Goal: Task Accomplishment & Management: Use online tool/utility

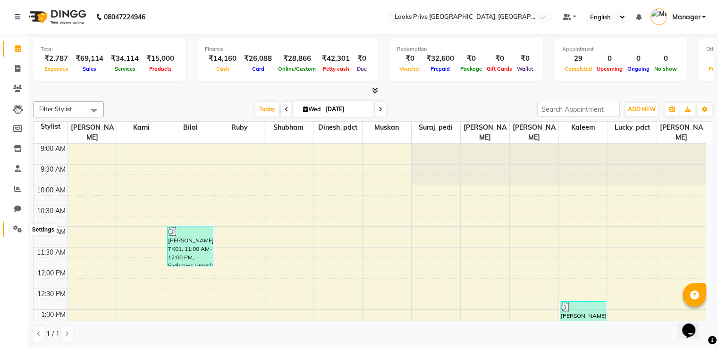
click at [18, 224] on span at bounding box center [17, 229] width 17 height 11
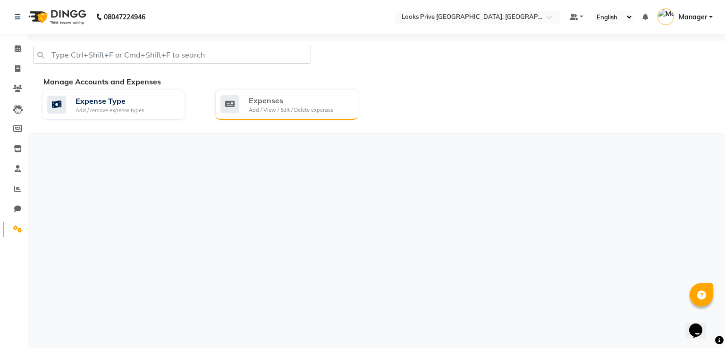
click at [277, 109] on div "Add / View / Edit / Delete expenses" at bounding box center [291, 110] width 84 height 8
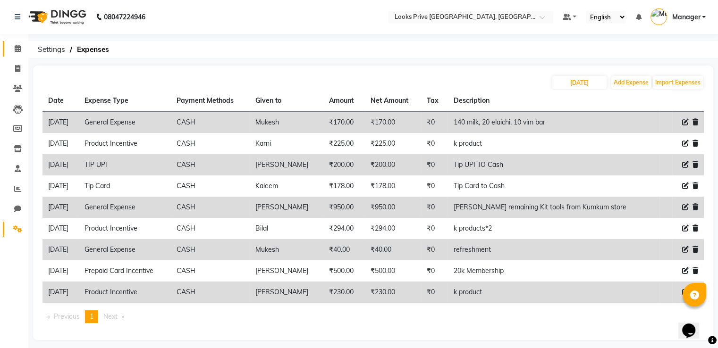
click at [21, 49] on span at bounding box center [17, 48] width 17 height 11
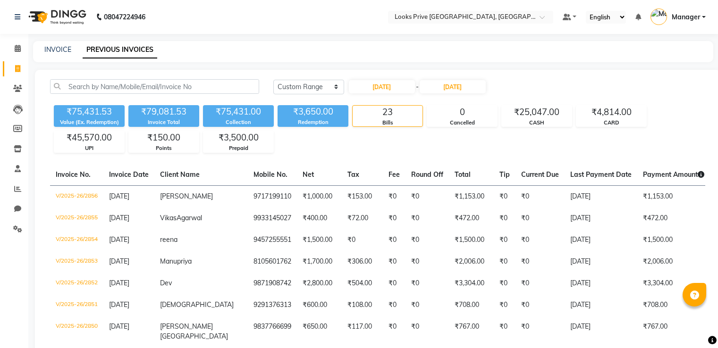
select select "range"
click at [13, 48] on span at bounding box center [17, 48] width 17 height 11
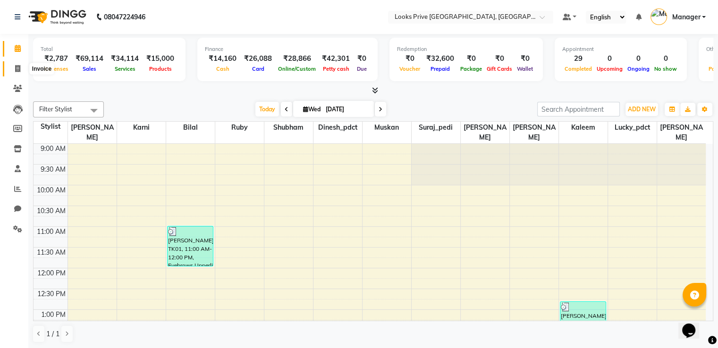
click at [11, 68] on span at bounding box center [17, 69] width 17 height 11
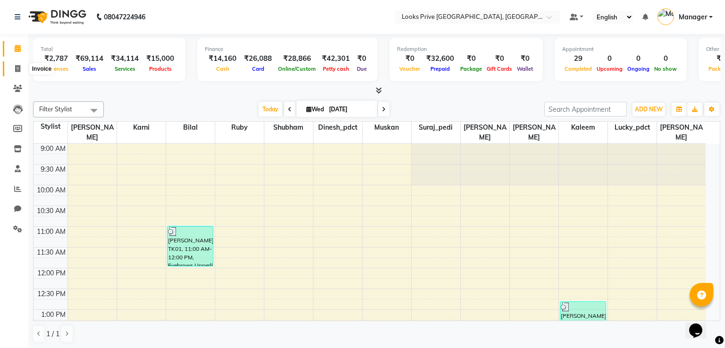
select select "6205"
select select "service"
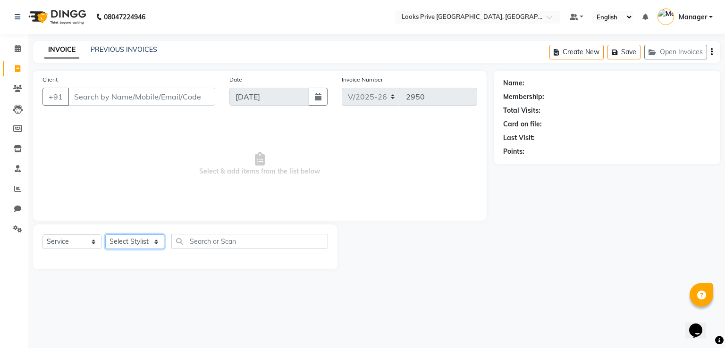
click at [123, 244] on select "Select Stylist" at bounding box center [134, 242] width 59 height 15
select select "86407"
click at [105, 235] on select "Select Stylist A2R_Master [PERSON_NAME] [PERSON_NAME] Dinesh_pdct [PERSON_NAME]…" at bounding box center [134, 242] width 59 height 15
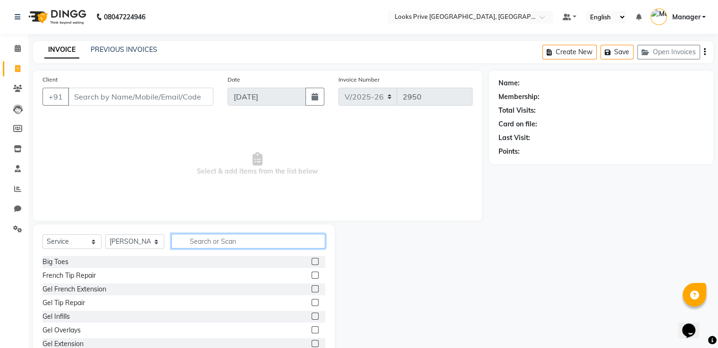
click at [212, 239] on input "text" at bounding box center [248, 241] width 154 height 15
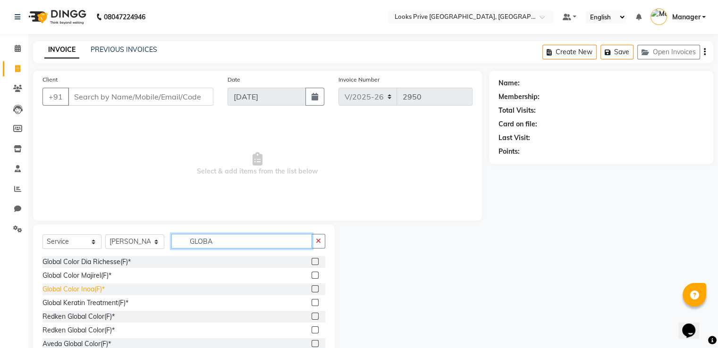
type input "GLOBA"
click at [85, 291] on div "Global Color Inoa(F)*" at bounding box center [73, 290] width 62 height 10
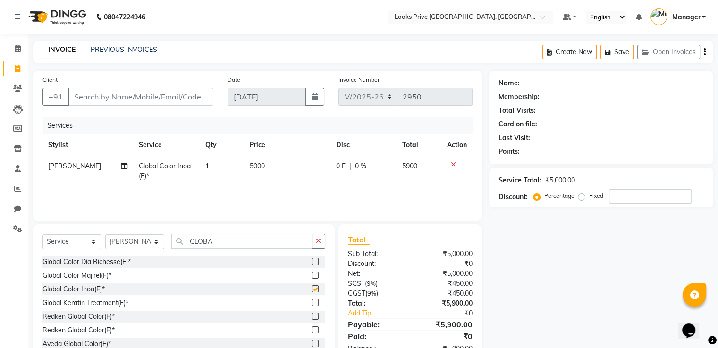
checkbox input "false"
drag, startPoint x: 242, startPoint y: 171, endPoint x: 257, endPoint y: 168, distance: 15.7
click at [244, 170] on td "5000" at bounding box center [287, 171] width 86 height 31
select select "86407"
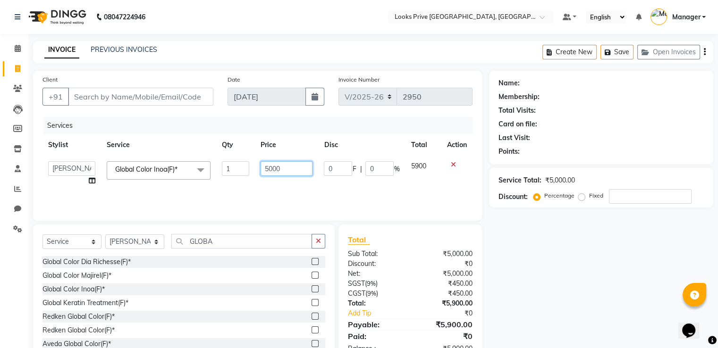
drag, startPoint x: 205, startPoint y: 172, endPoint x: 172, endPoint y: 167, distance: 33.5
click at [176, 166] on tr "A2R_Master [PERSON_NAME] [PERSON_NAME] Dinesh_pdct [PERSON_NAME] Lucky_pdct Man…" at bounding box center [257, 174] width 430 height 36
type input "7000"
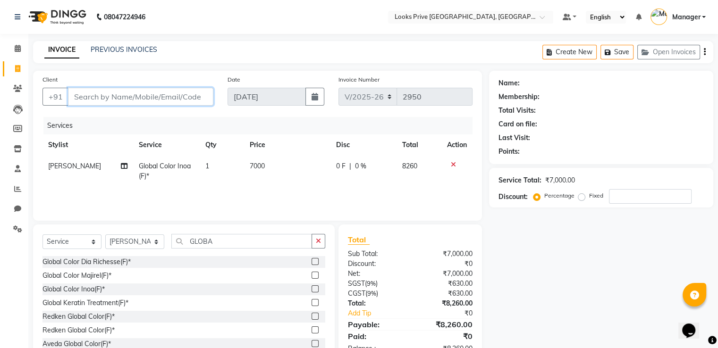
click at [184, 99] on input "Client" at bounding box center [140, 97] width 145 height 18
type input "8"
type input "0"
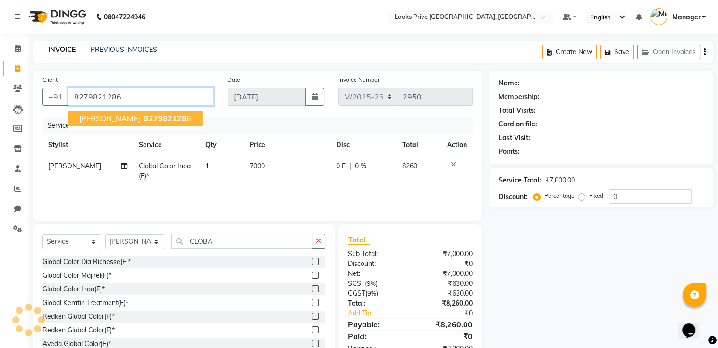
type input "8279821286"
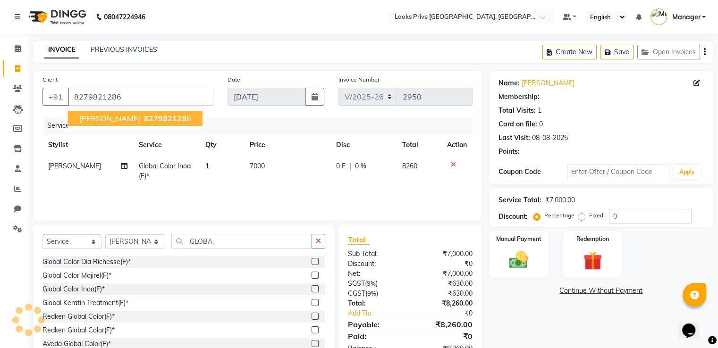
select select "1: Object"
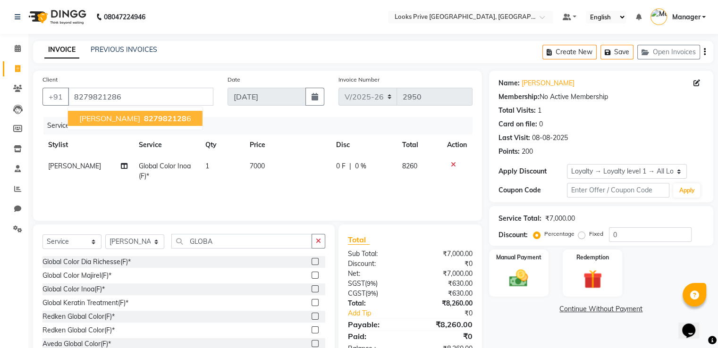
click at [177, 116] on span "827982128" at bounding box center [165, 118] width 42 height 9
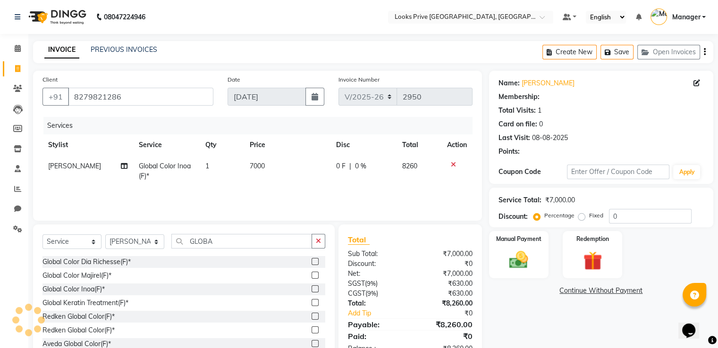
select select "1: Object"
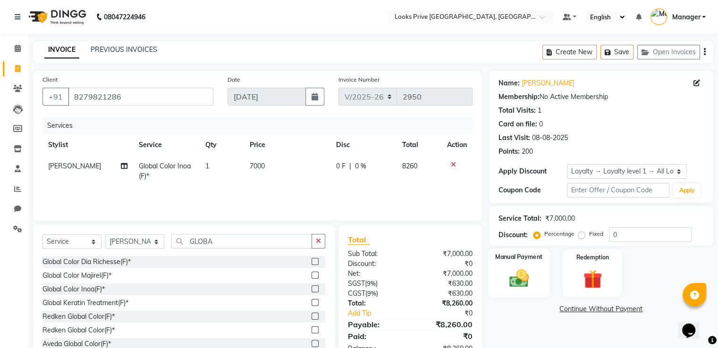
scroll to position [30, 0]
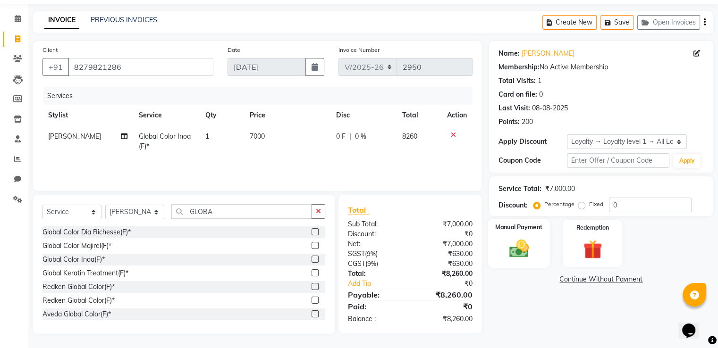
click at [520, 249] on img at bounding box center [519, 249] width 32 height 23
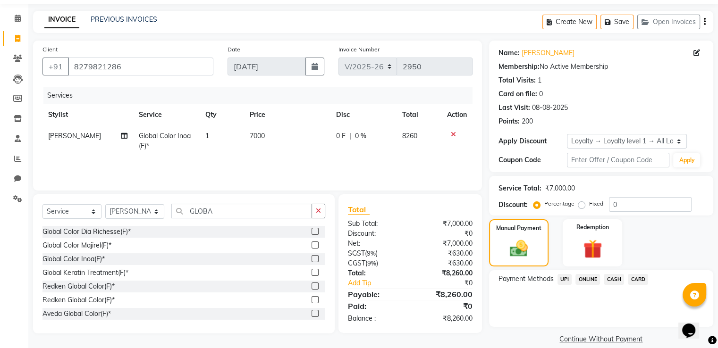
click at [613, 279] on span "CASH" at bounding box center [613, 279] width 20 height 11
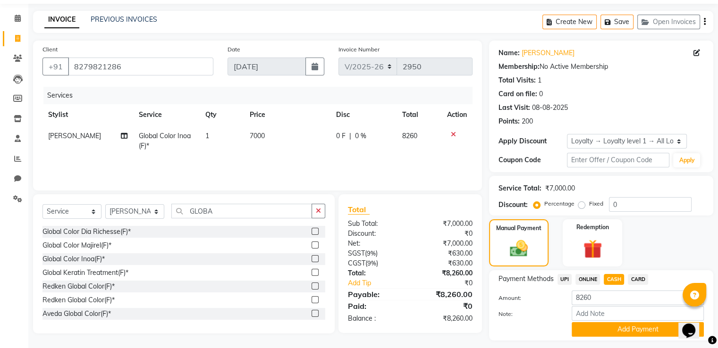
click at [594, 327] on button "Add Payment" at bounding box center [637, 329] width 132 height 15
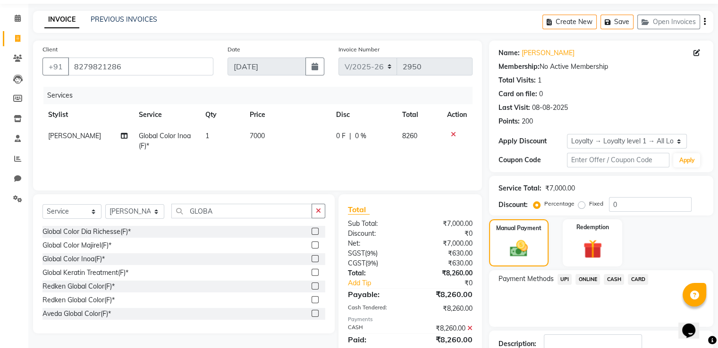
scroll to position [110, 0]
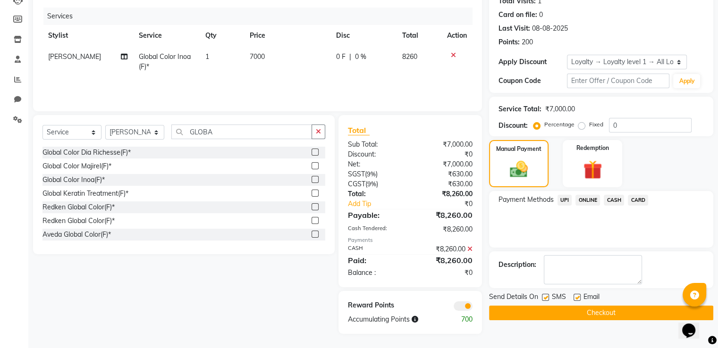
click at [512, 317] on button "Checkout" at bounding box center [601, 313] width 224 height 15
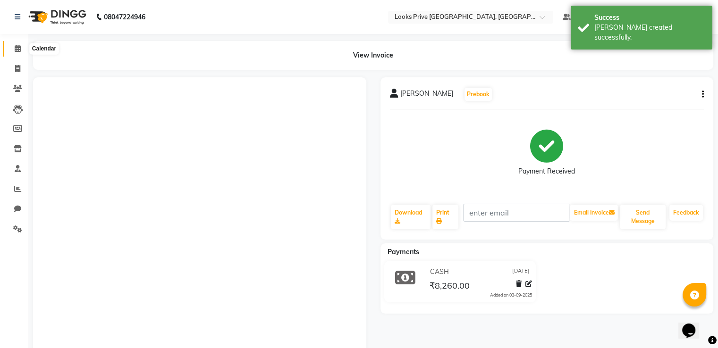
click at [18, 47] on icon at bounding box center [18, 48] width 6 height 7
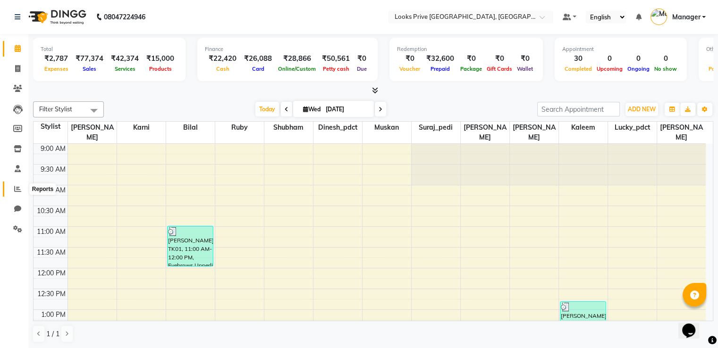
click at [18, 186] on icon at bounding box center [17, 188] width 7 height 7
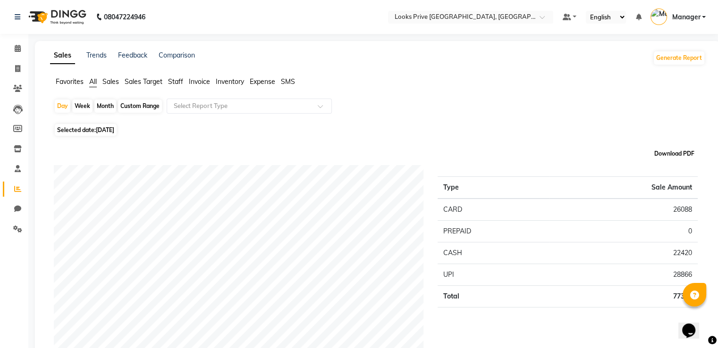
click at [676, 154] on button "Download PDF" at bounding box center [674, 153] width 45 height 13
click at [75, 84] on span "Favorites" at bounding box center [70, 81] width 28 height 8
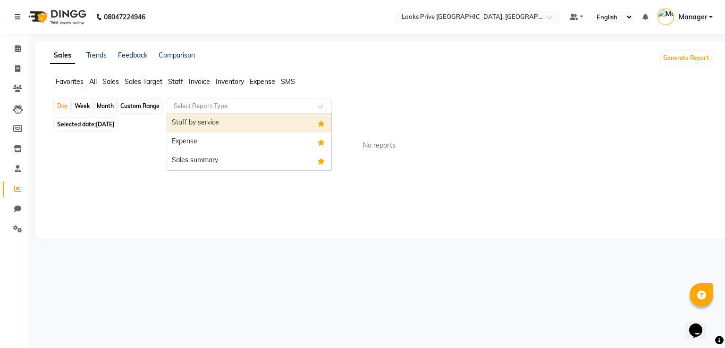
click at [211, 100] on div "Select Report Type" at bounding box center [249, 106] width 165 height 15
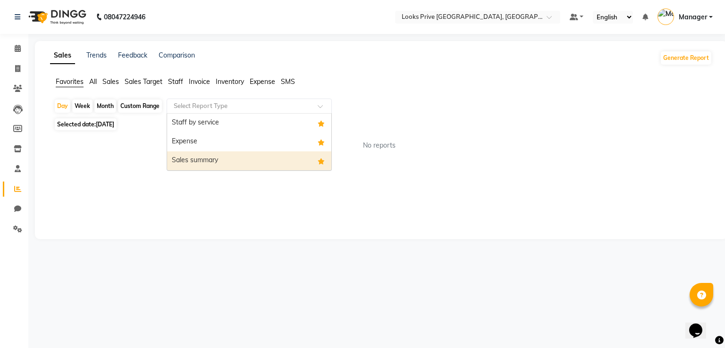
drag, startPoint x: 209, startPoint y: 159, endPoint x: 353, endPoint y: 175, distance: 144.3
click at [210, 159] on div "Sales summary" at bounding box center [249, 160] width 164 height 19
select select "full_report"
select select "pdf"
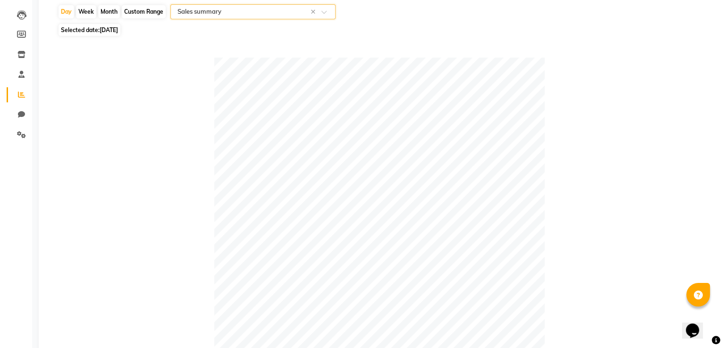
scroll to position [189, 0]
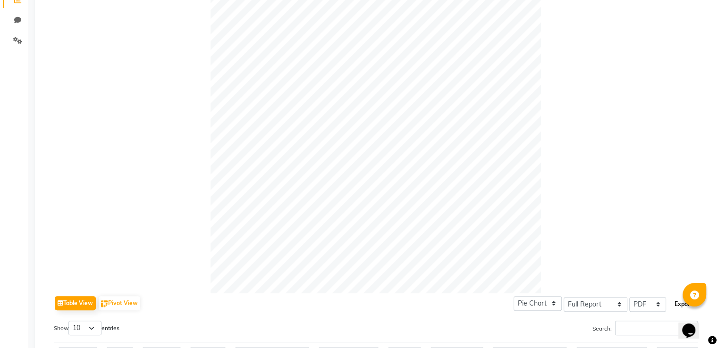
click at [673, 302] on button "Export" at bounding box center [683, 304] width 26 height 16
select select "sans-serif"
select select "12px"
select select "template_1"
select select "A4"
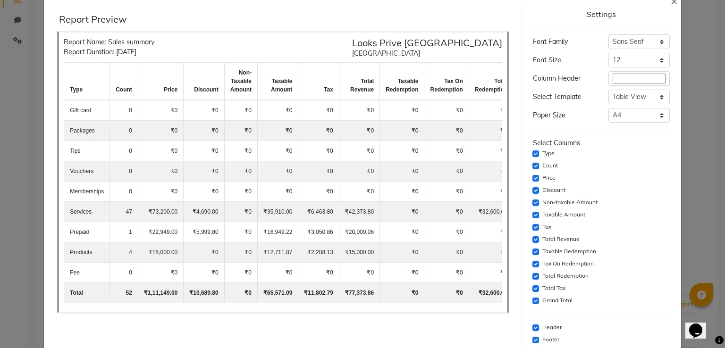
scroll to position [67, 0]
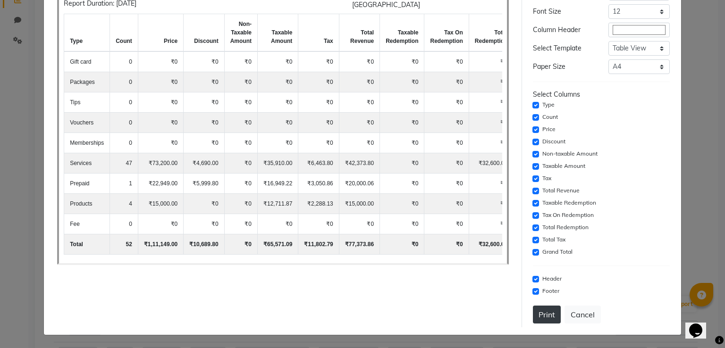
click at [540, 314] on button "Print" at bounding box center [547, 315] width 28 height 18
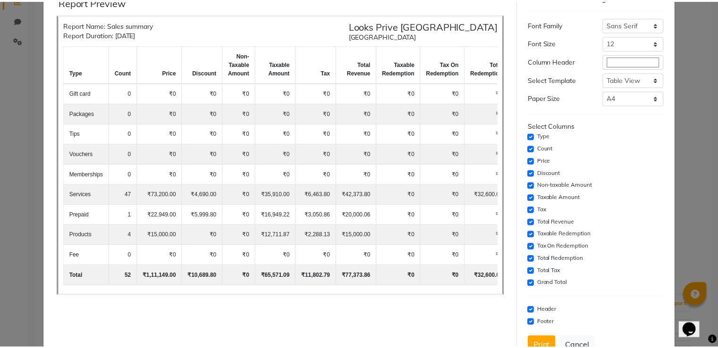
scroll to position [20, 0]
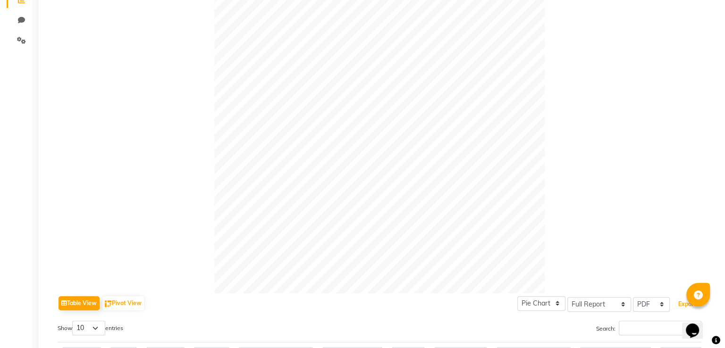
scroll to position [0, 0]
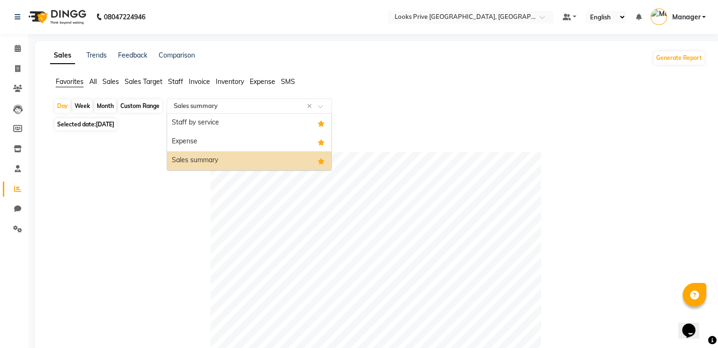
click at [219, 109] on input "text" at bounding box center [240, 105] width 136 height 9
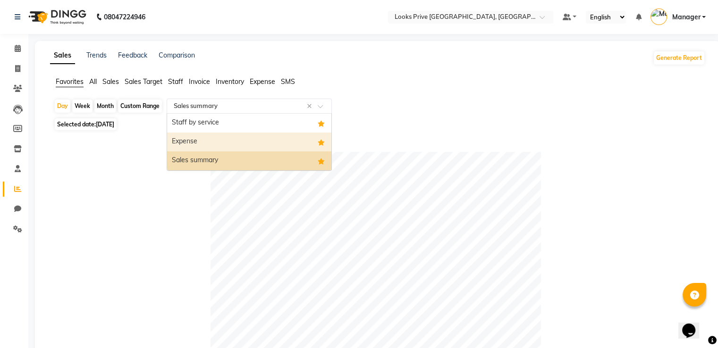
click at [213, 138] on div "Expense" at bounding box center [249, 142] width 164 height 19
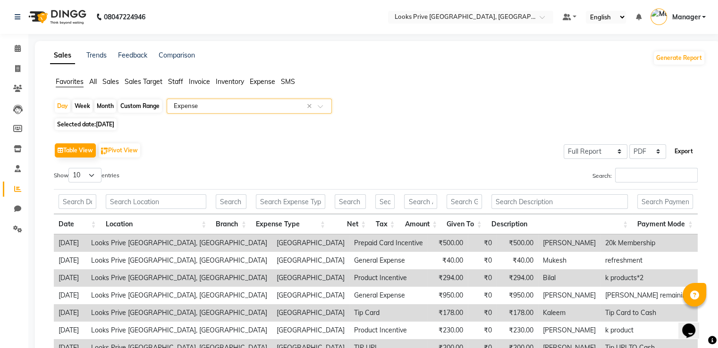
click at [679, 151] on button "Export" at bounding box center [683, 151] width 26 height 16
select select "sans-serif"
select select "12px"
select select "template_1"
select select "A4"
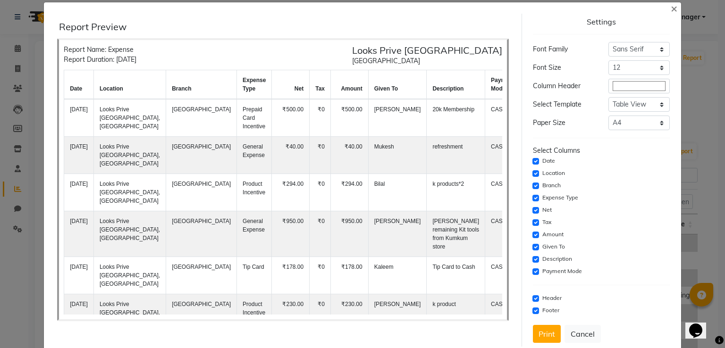
scroll to position [31, 0]
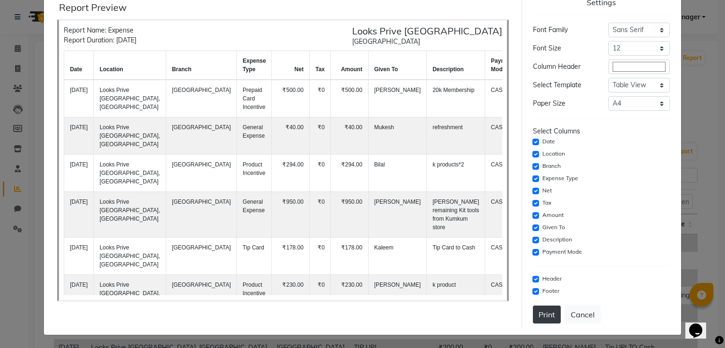
click at [534, 314] on button "Print" at bounding box center [547, 315] width 28 height 18
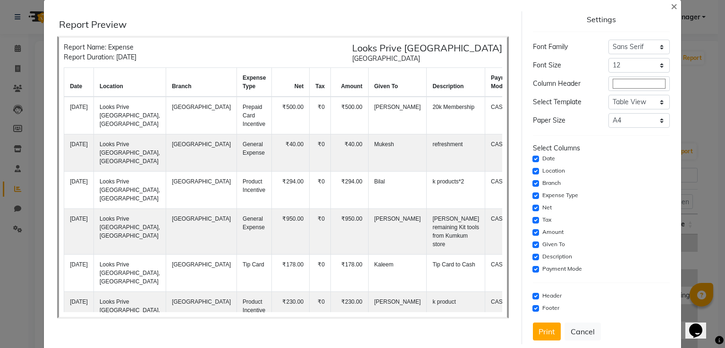
scroll to position [0, 0]
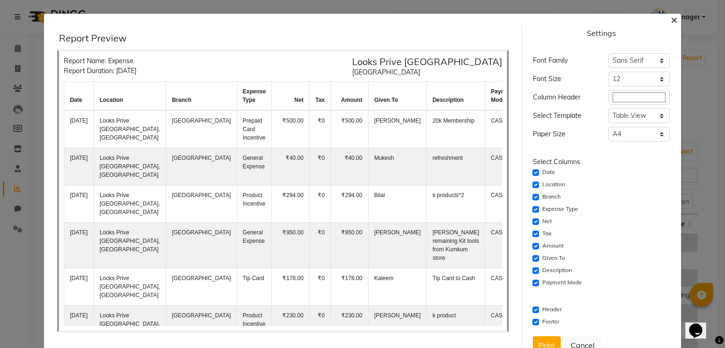
click at [670, 18] on span "×" at bounding box center [673, 19] width 7 height 14
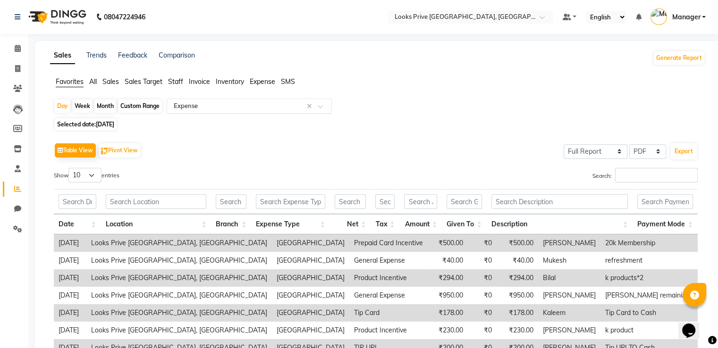
click at [224, 102] on input "text" at bounding box center [240, 105] width 136 height 9
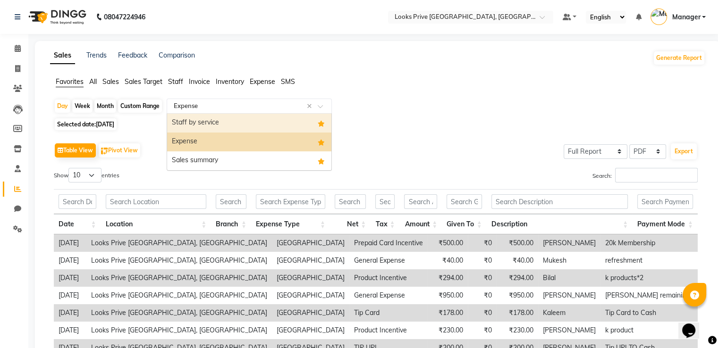
click at [206, 125] on div "Staff by service" at bounding box center [249, 123] width 164 height 19
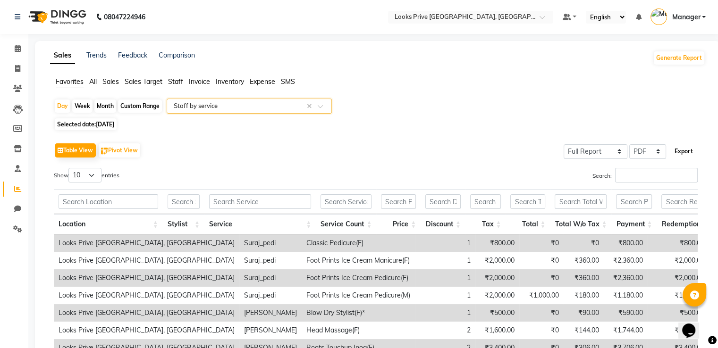
click at [671, 151] on button "Export" at bounding box center [683, 151] width 26 height 16
select select "sans-serif"
select select "12px"
select select "template_1"
select select "A4"
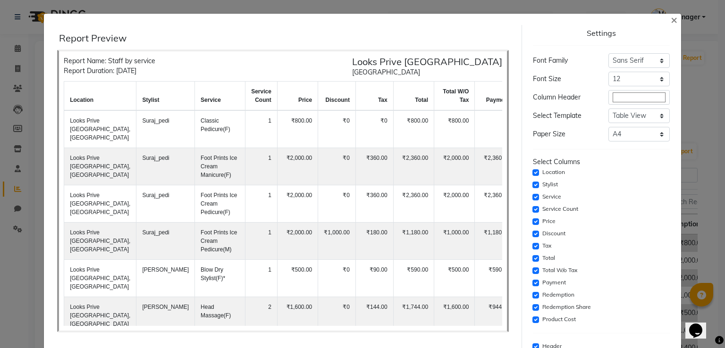
scroll to position [67, 0]
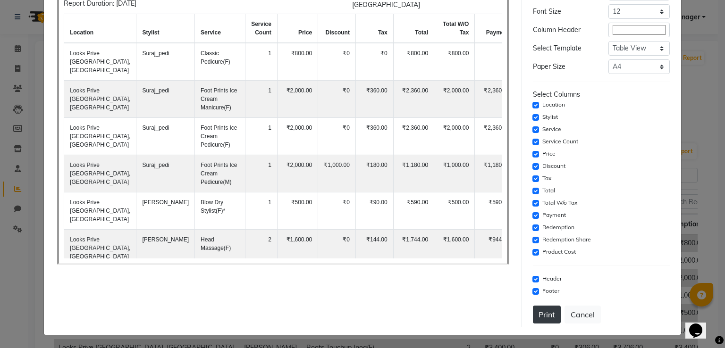
click at [549, 316] on button "Print" at bounding box center [547, 315] width 28 height 18
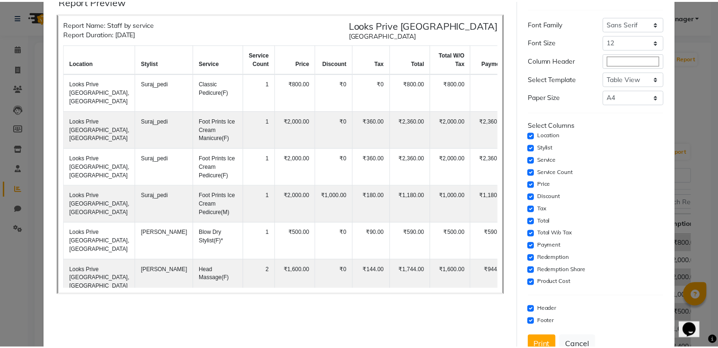
scroll to position [0, 0]
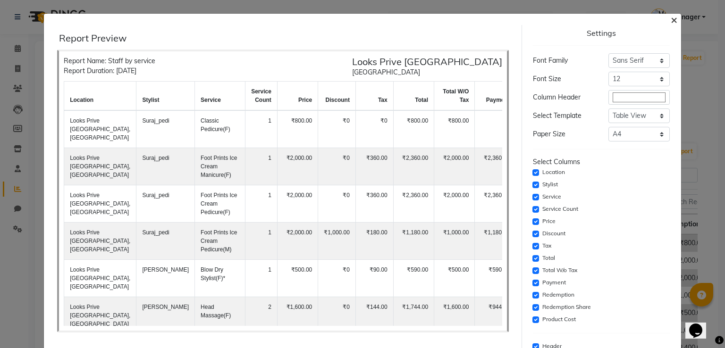
click at [670, 19] on span "×" at bounding box center [673, 19] width 7 height 14
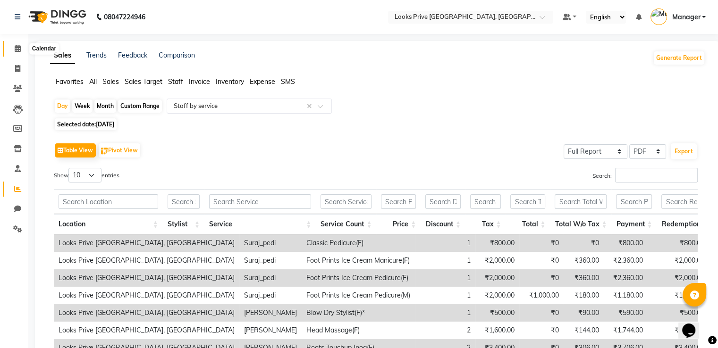
click at [25, 52] on span at bounding box center [17, 48] width 17 height 11
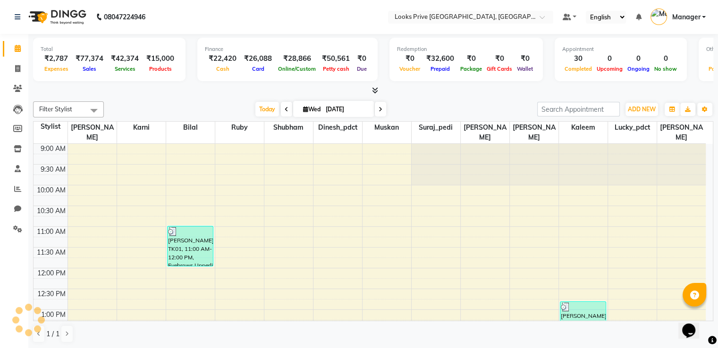
scroll to position [288, 0]
